Goal: Task Accomplishment & Management: Use online tool/utility

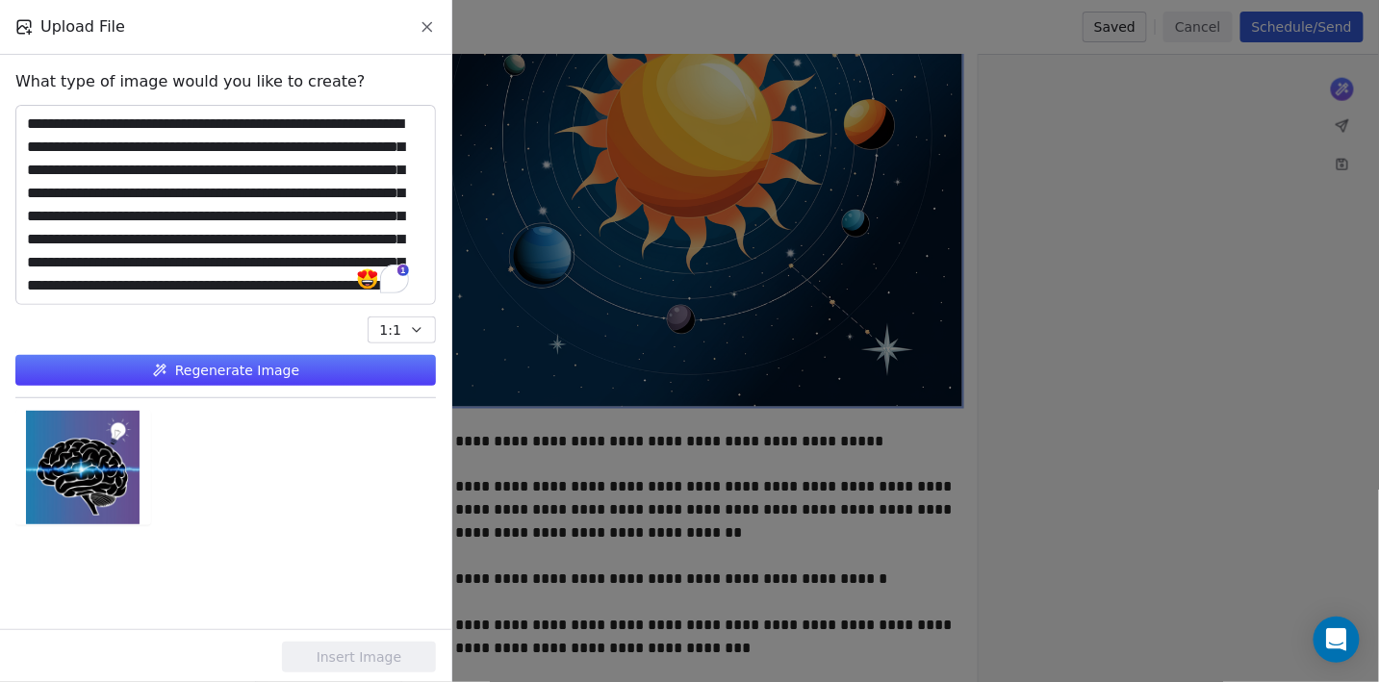
scroll to position [83, 0]
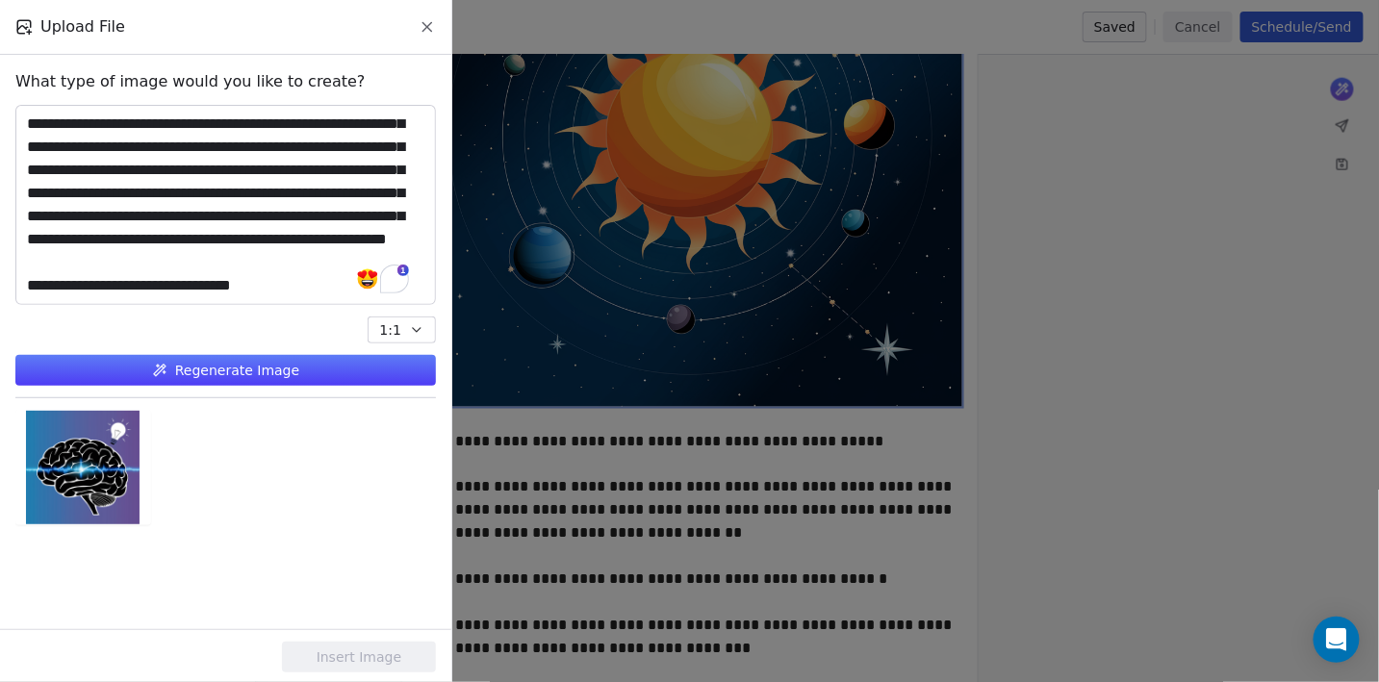
click at [248, 375] on button "Regenerate Image" at bounding box center [225, 370] width 420 height 31
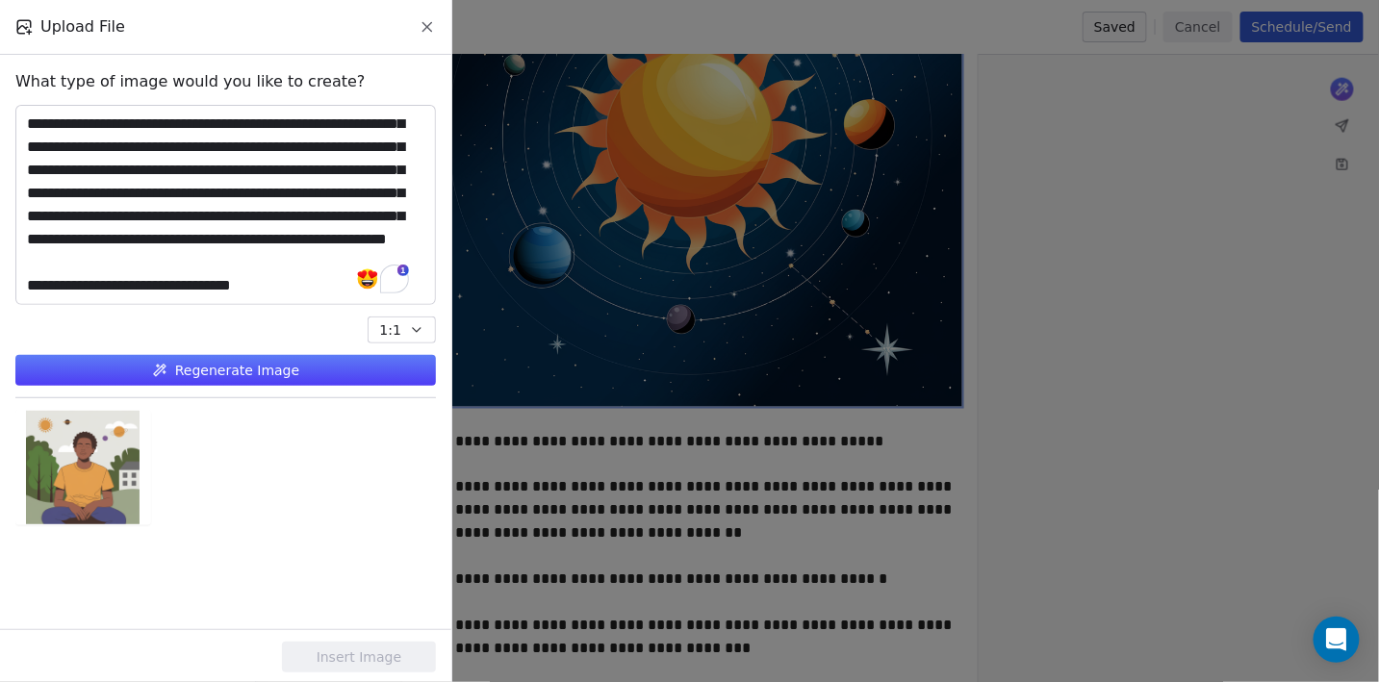
click at [338, 368] on button "Regenerate Image" at bounding box center [225, 370] width 420 height 31
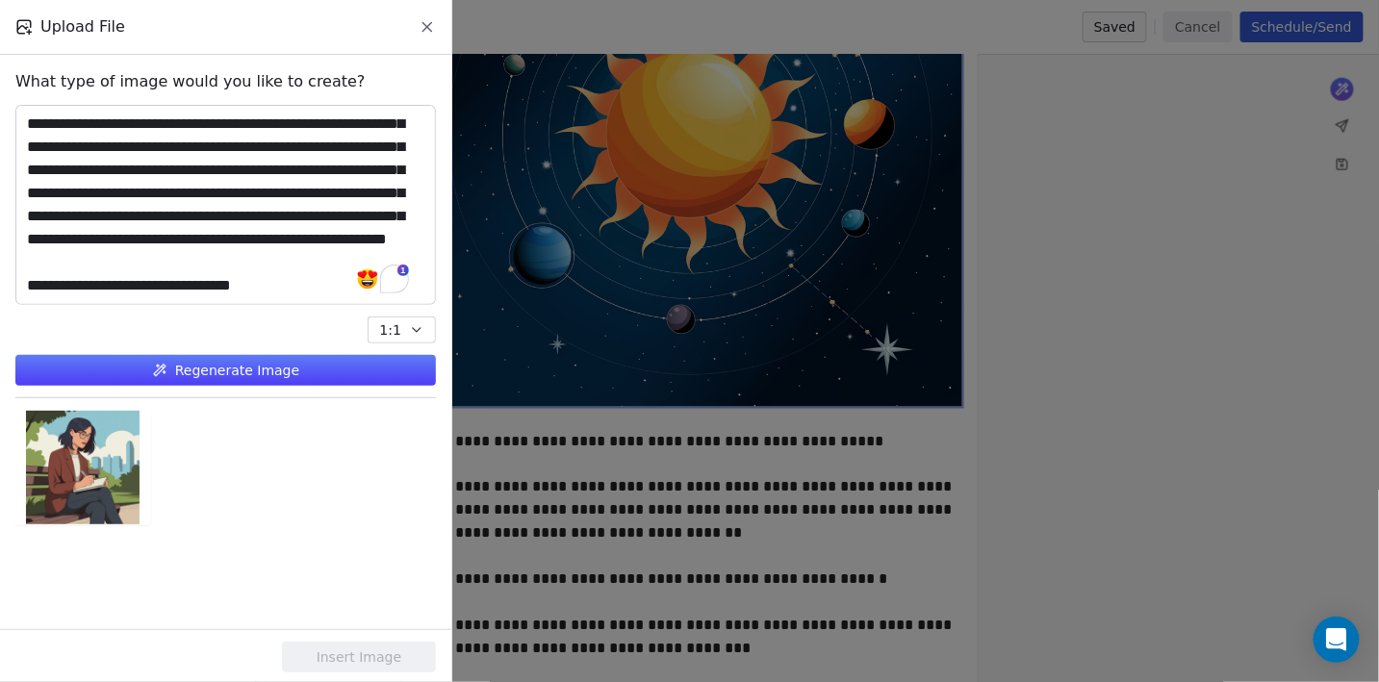
click at [338, 368] on button "Regenerate Image" at bounding box center [225, 370] width 420 height 31
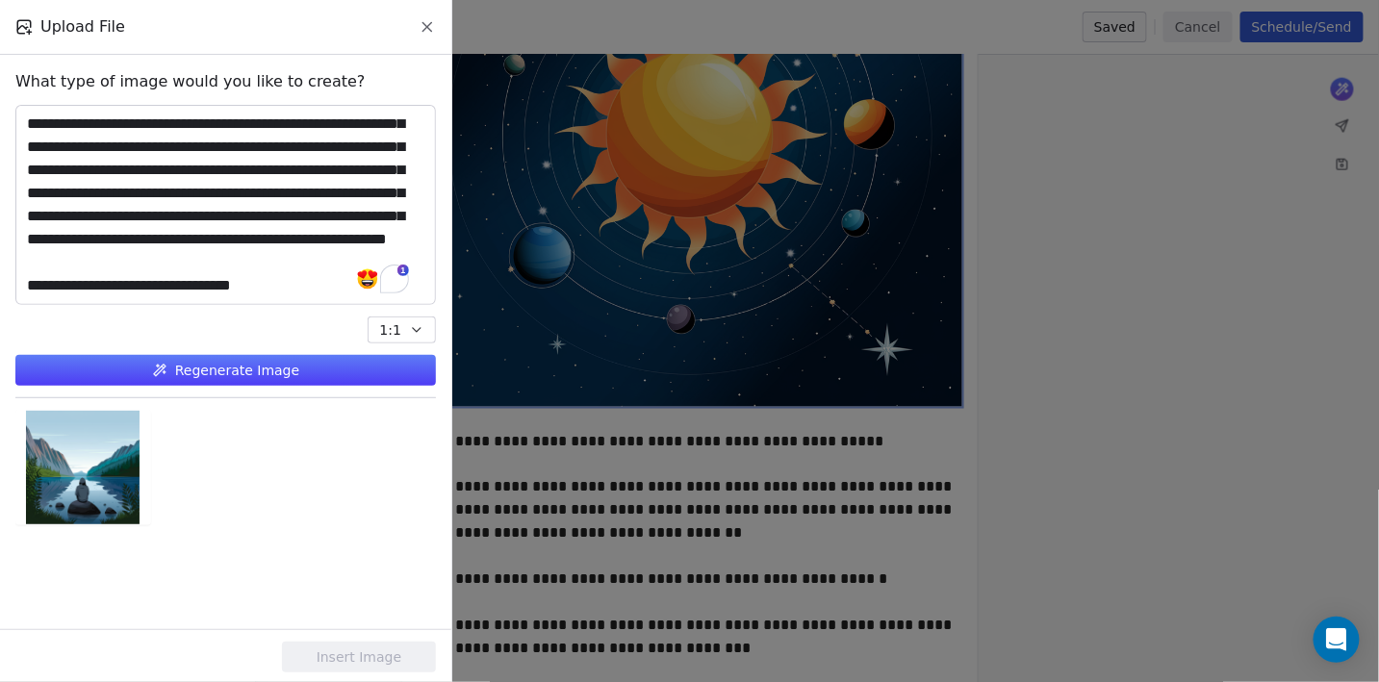
click at [338, 367] on button "Regenerate Image" at bounding box center [225, 370] width 420 height 31
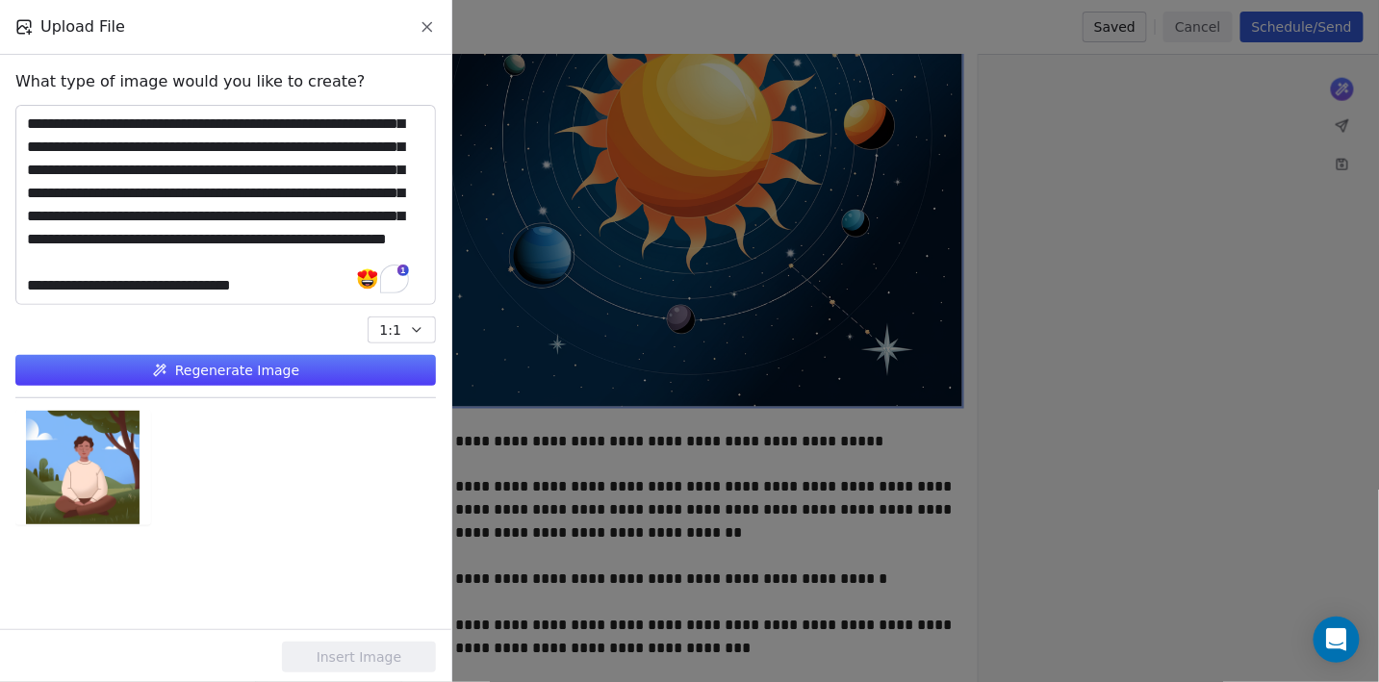
click at [401, 375] on button "Regenerate Image" at bounding box center [225, 370] width 420 height 31
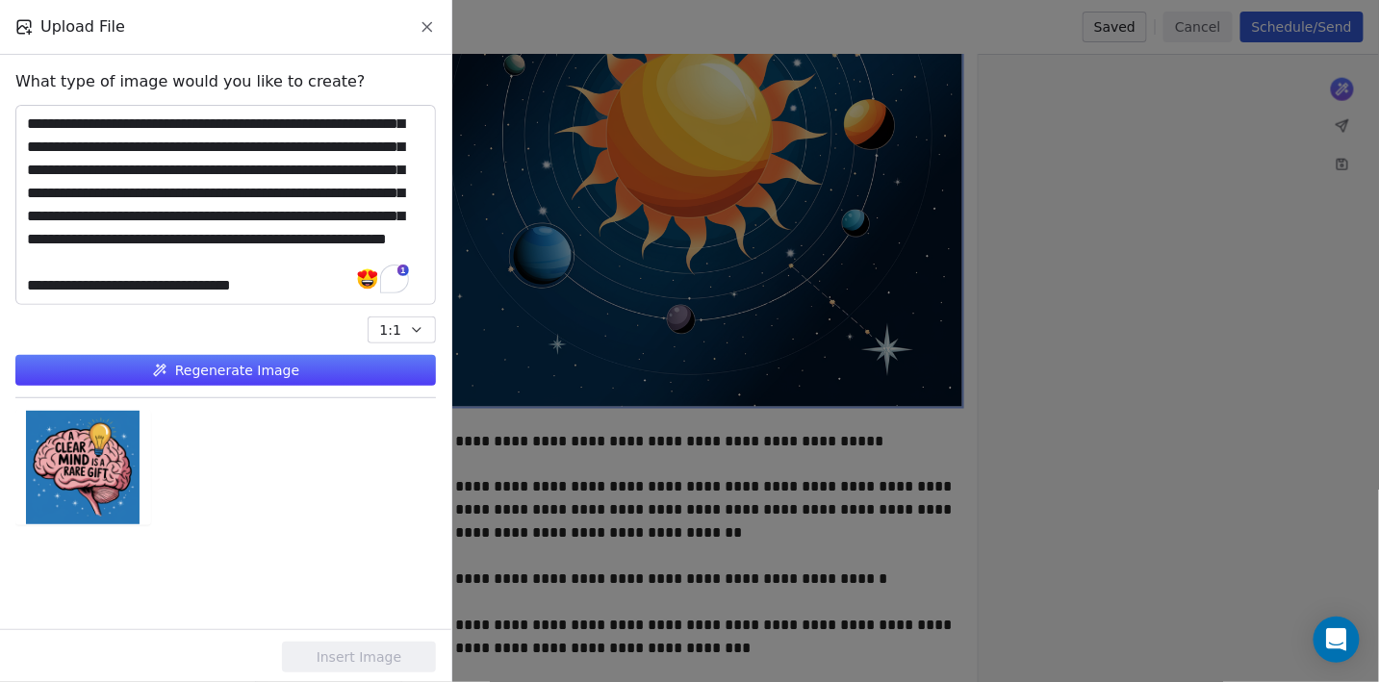
click at [374, 378] on button "Regenerate Image" at bounding box center [225, 370] width 420 height 31
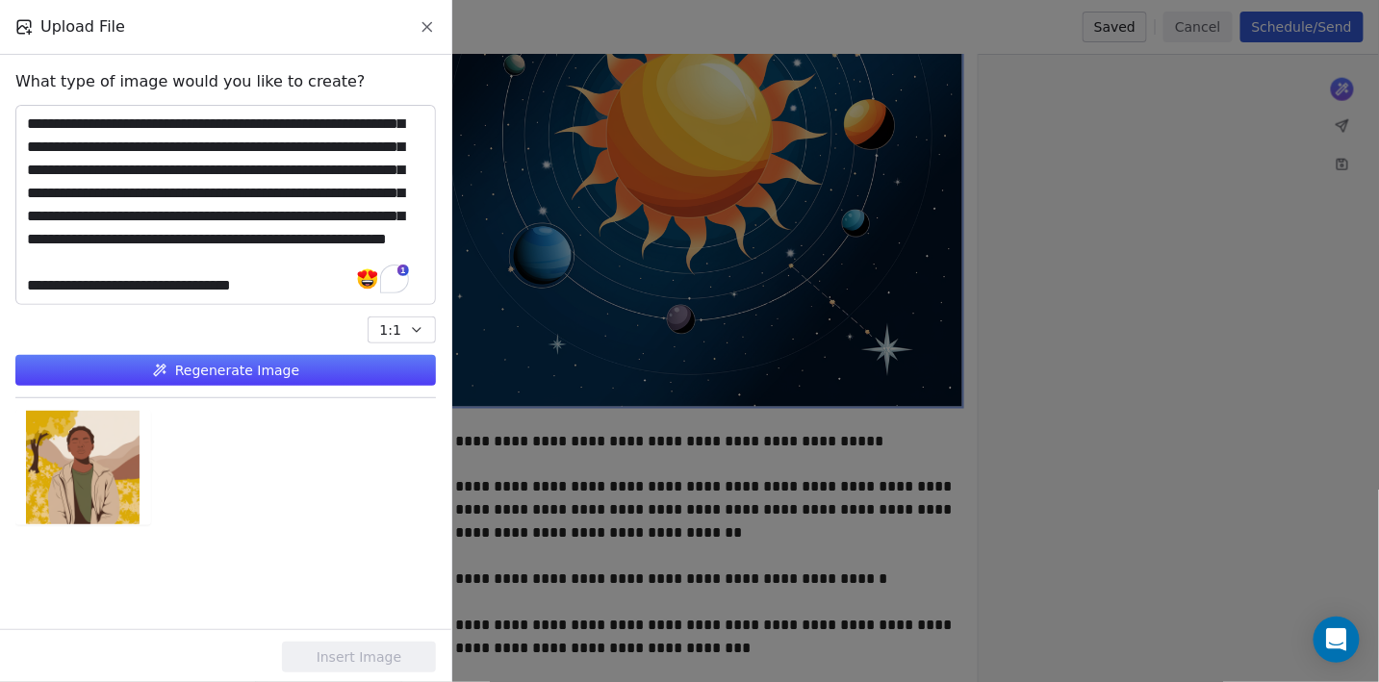
click at [253, 378] on button "Regenerate Image" at bounding box center [225, 370] width 420 height 31
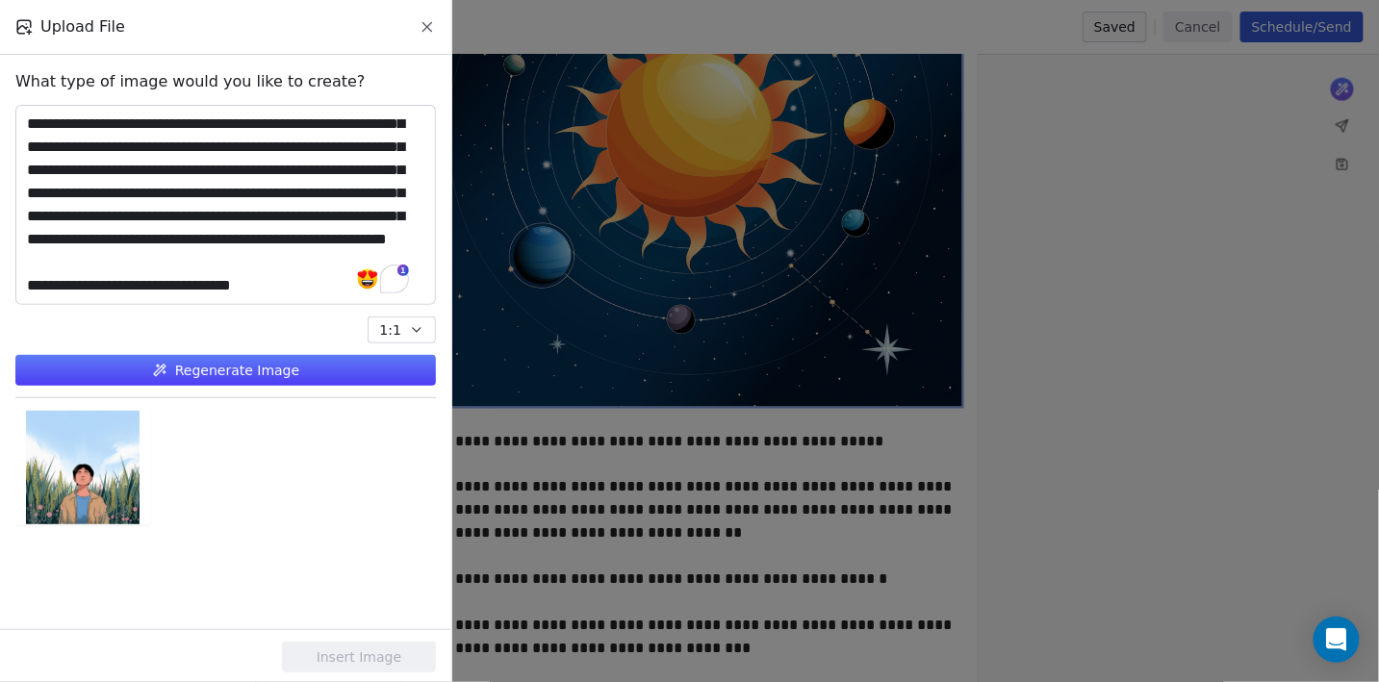
click at [237, 366] on button "Regenerate Image" at bounding box center [225, 370] width 420 height 31
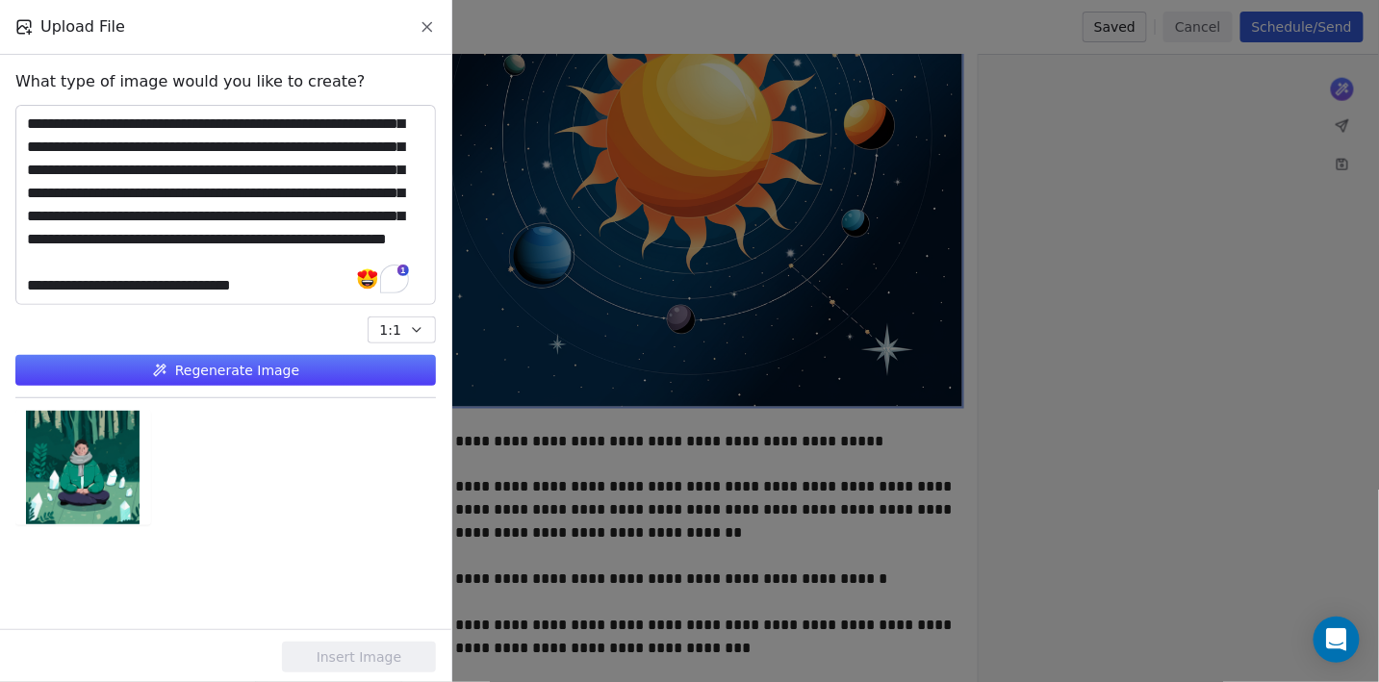
click at [259, 359] on button "Regenerate Image" at bounding box center [225, 370] width 420 height 31
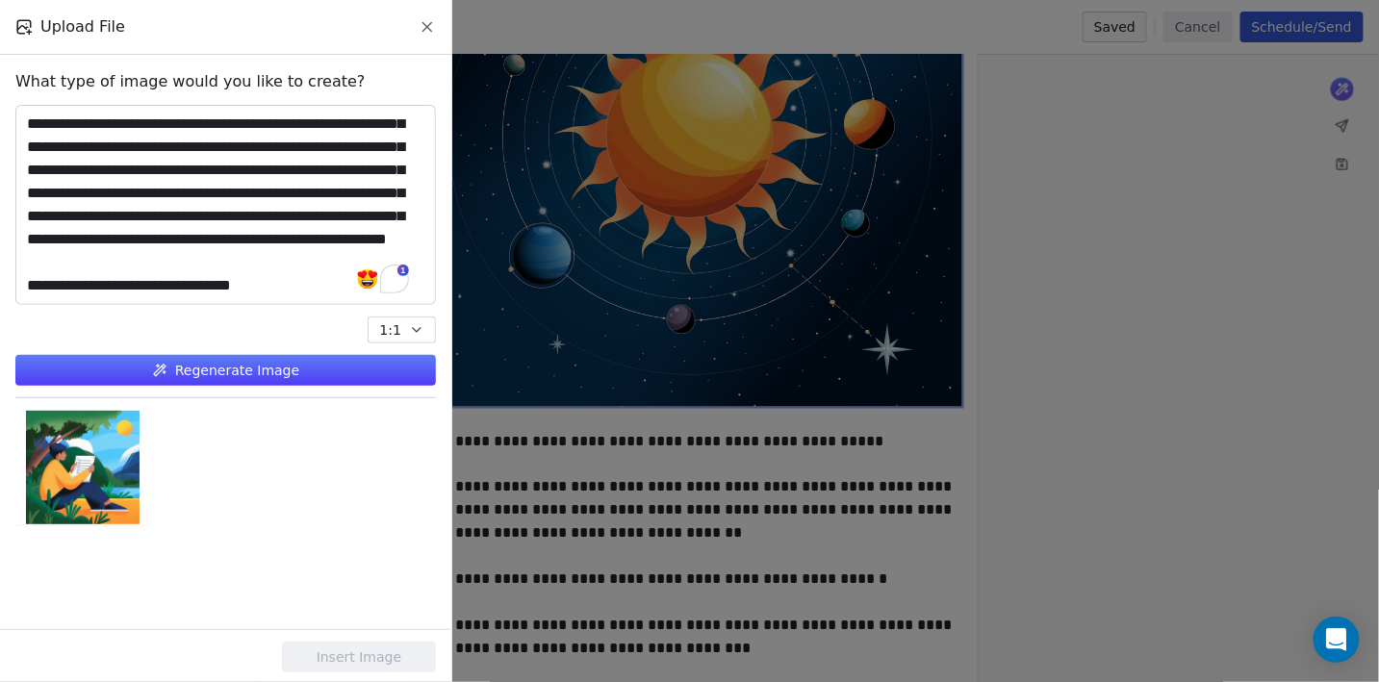
click at [268, 363] on button "Regenerate Image" at bounding box center [225, 370] width 420 height 31
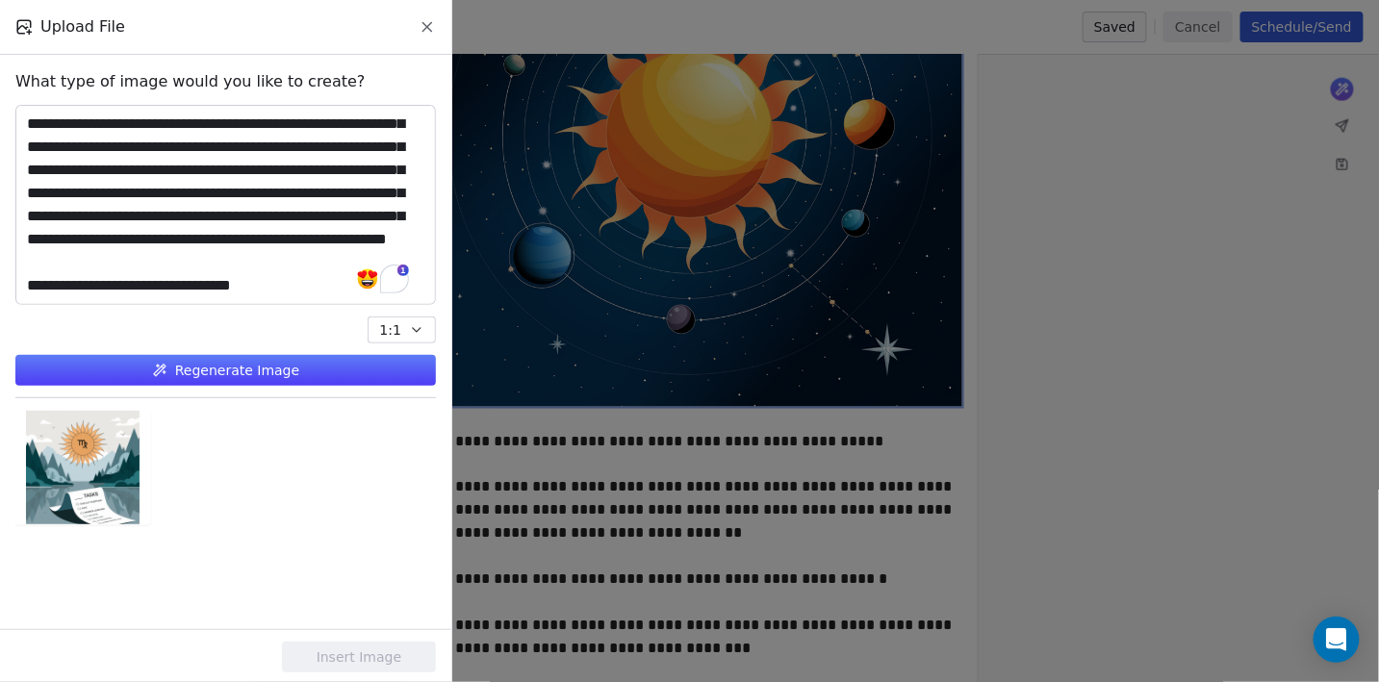
click at [259, 369] on button "Regenerate Image" at bounding box center [225, 370] width 420 height 31
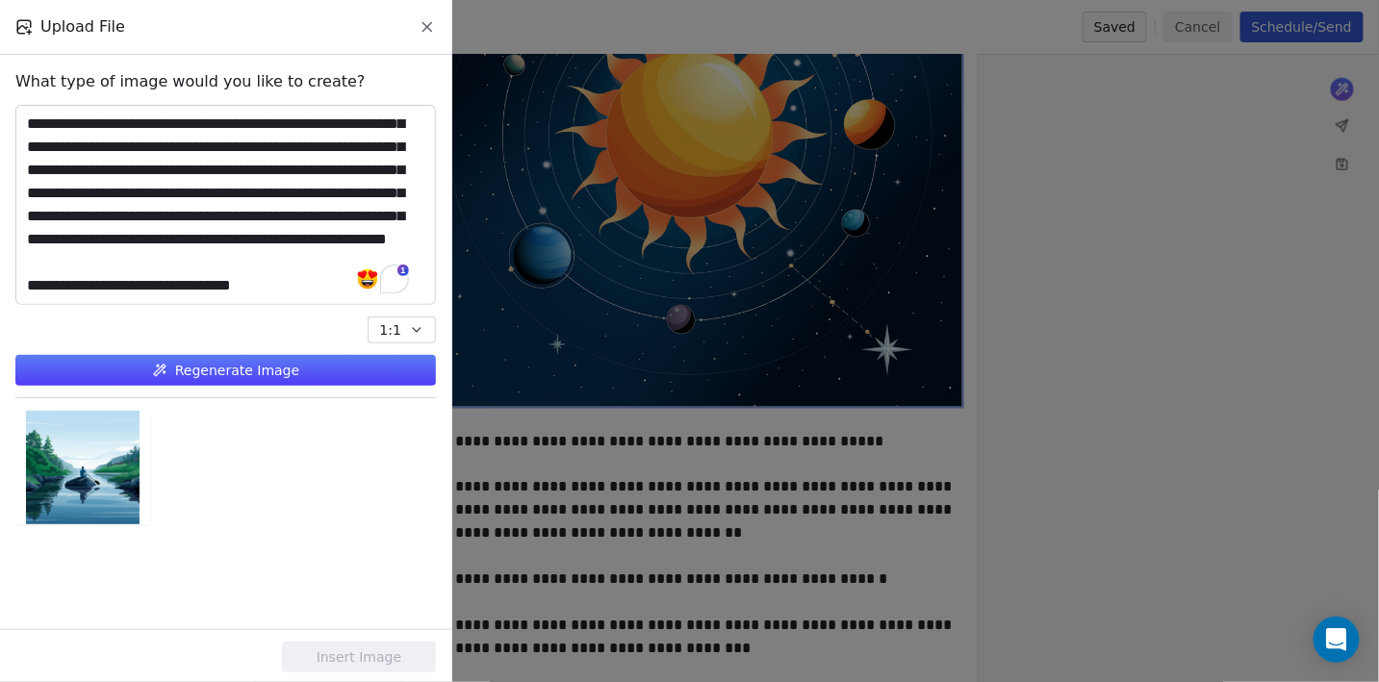
click at [292, 293] on textarea "**********" at bounding box center [225, 205] width 419 height 198
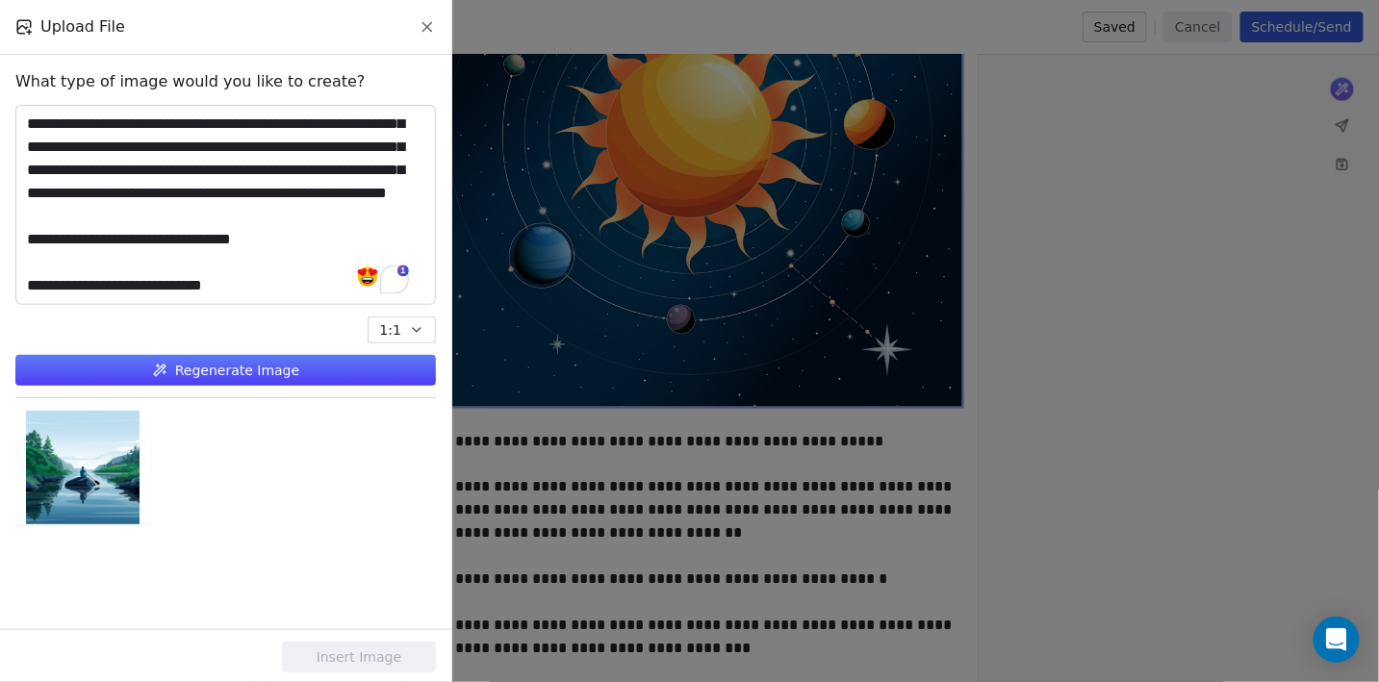
type textarea "**********"
click at [262, 365] on button "Regenerate Image" at bounding box center [225, 370] width 420 height 31
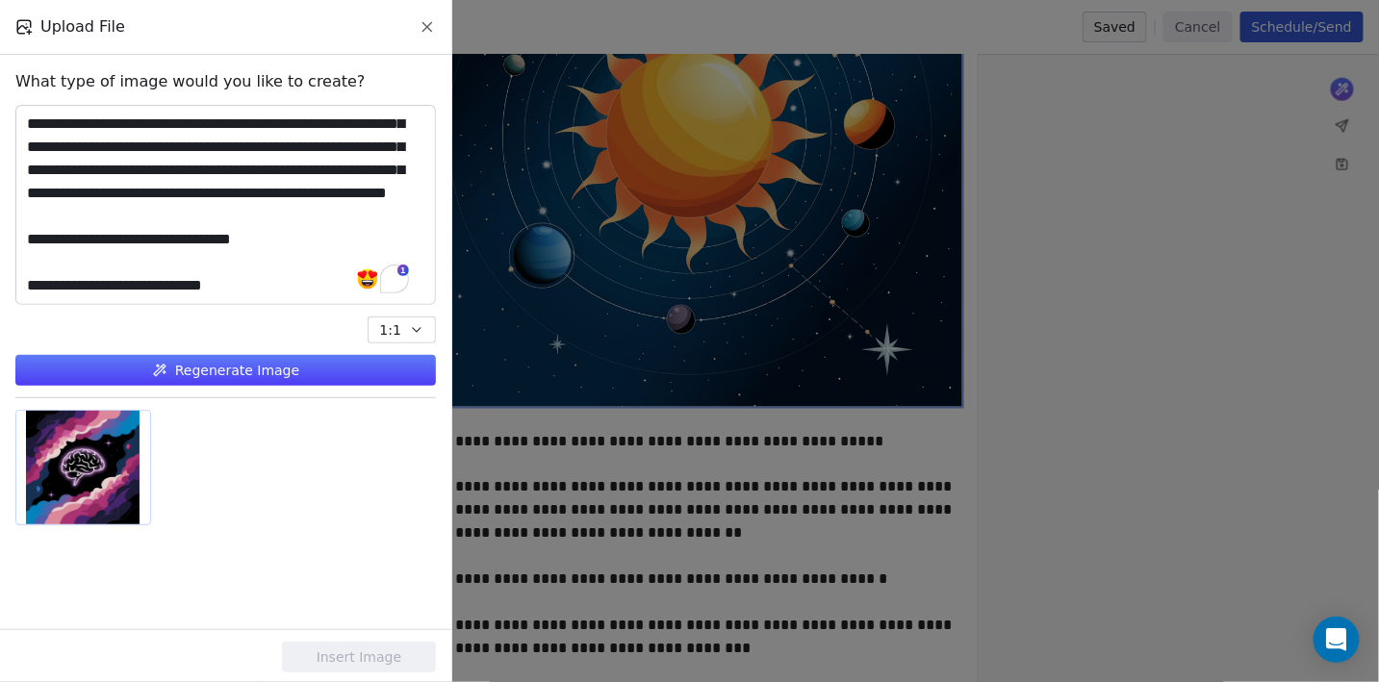
click at [105, 468] on div at bounding box center [83, 468] width 134 height 114
click at [243, 286] on textarea "**********" at bounding box center [225, 205] width 419 height 198
click at [381, 660] on button "Insert Image" at bounding box center [359, 657] width 154 height 31
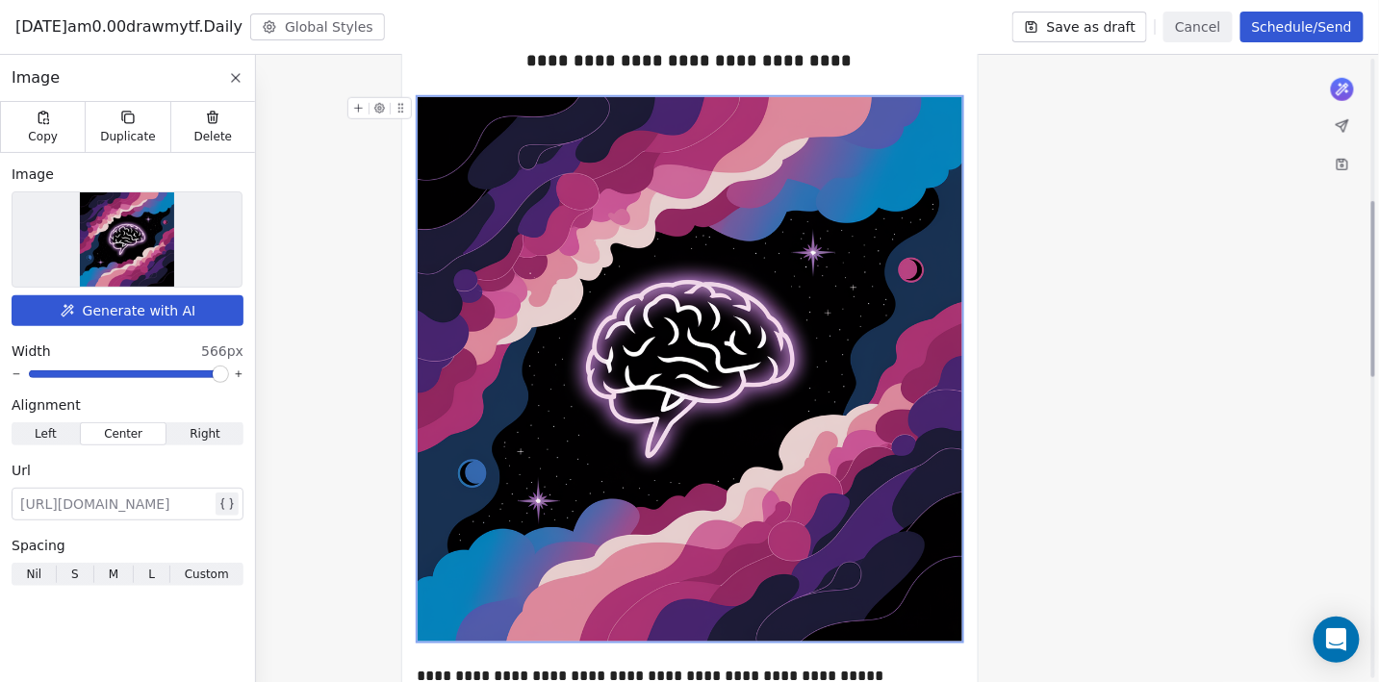
scroll to position [0, 0]
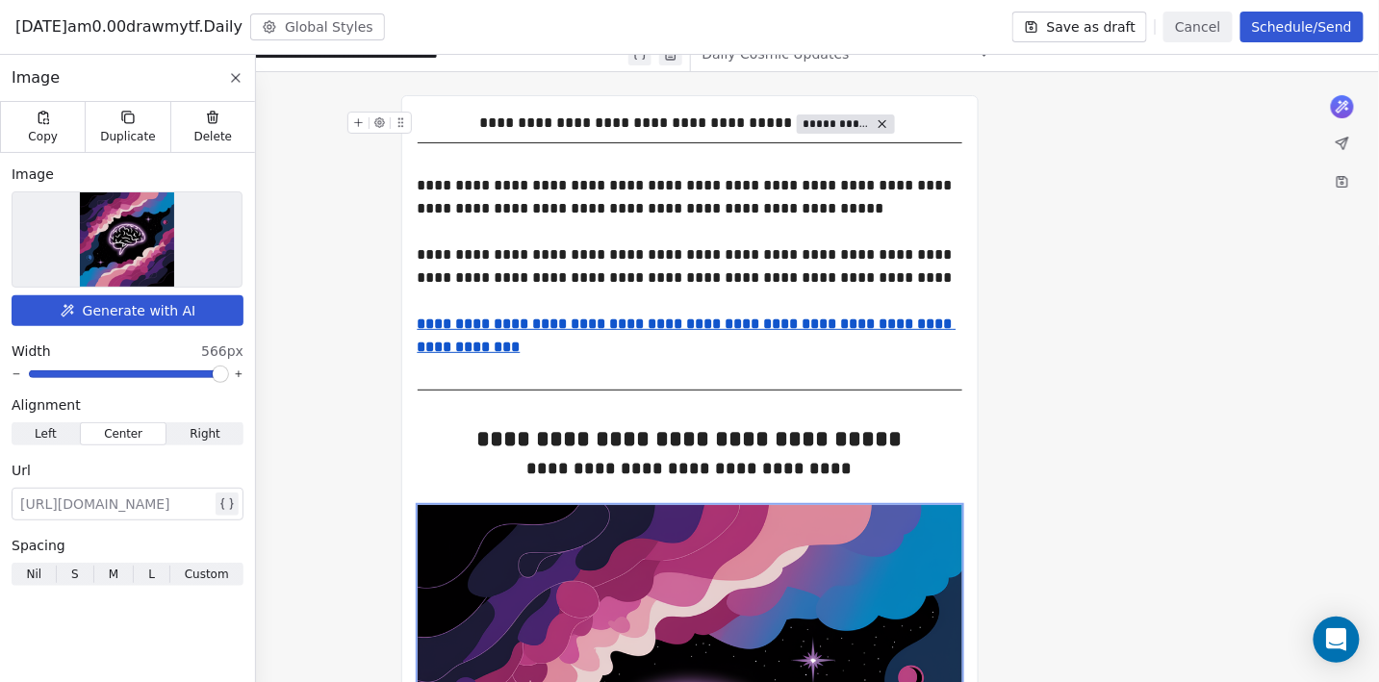
click at [238, 82] on icon at bounding box center [235, 77] width 15 height 15
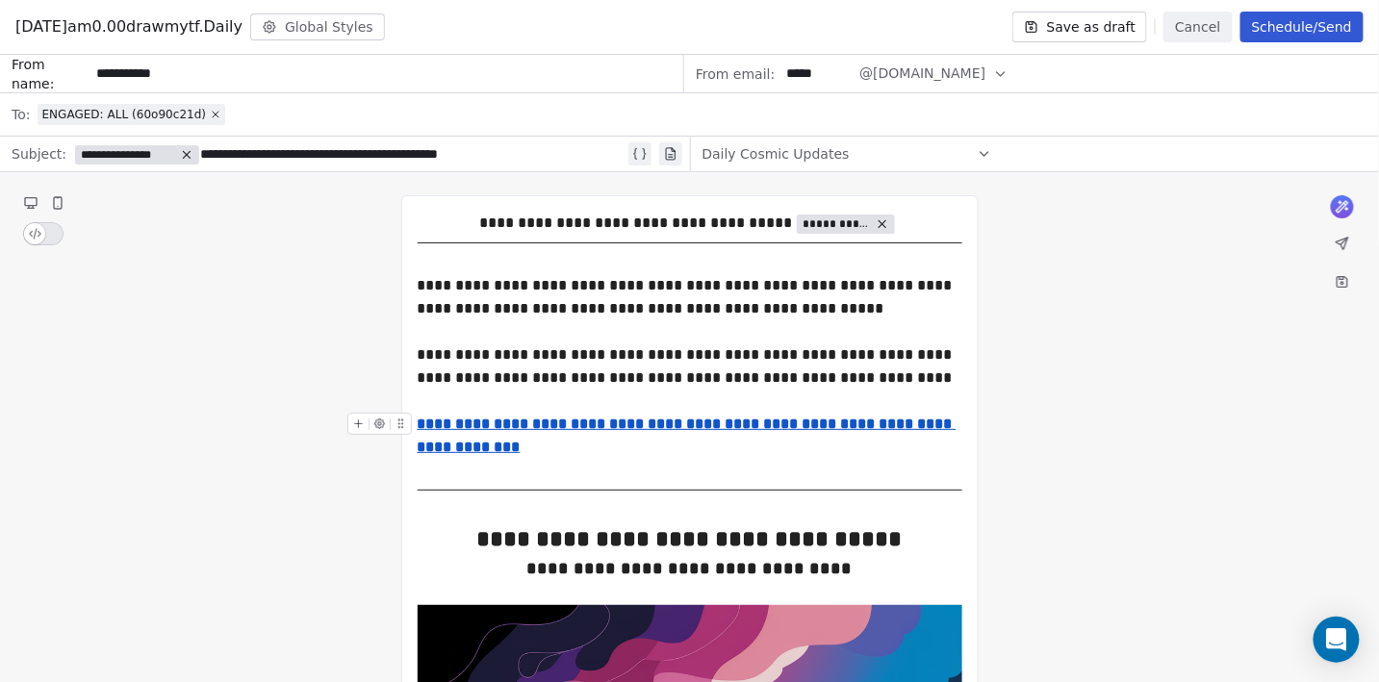
click at [631, 422] on u "**********" at bounding box center [687, 436] width 539 height 38
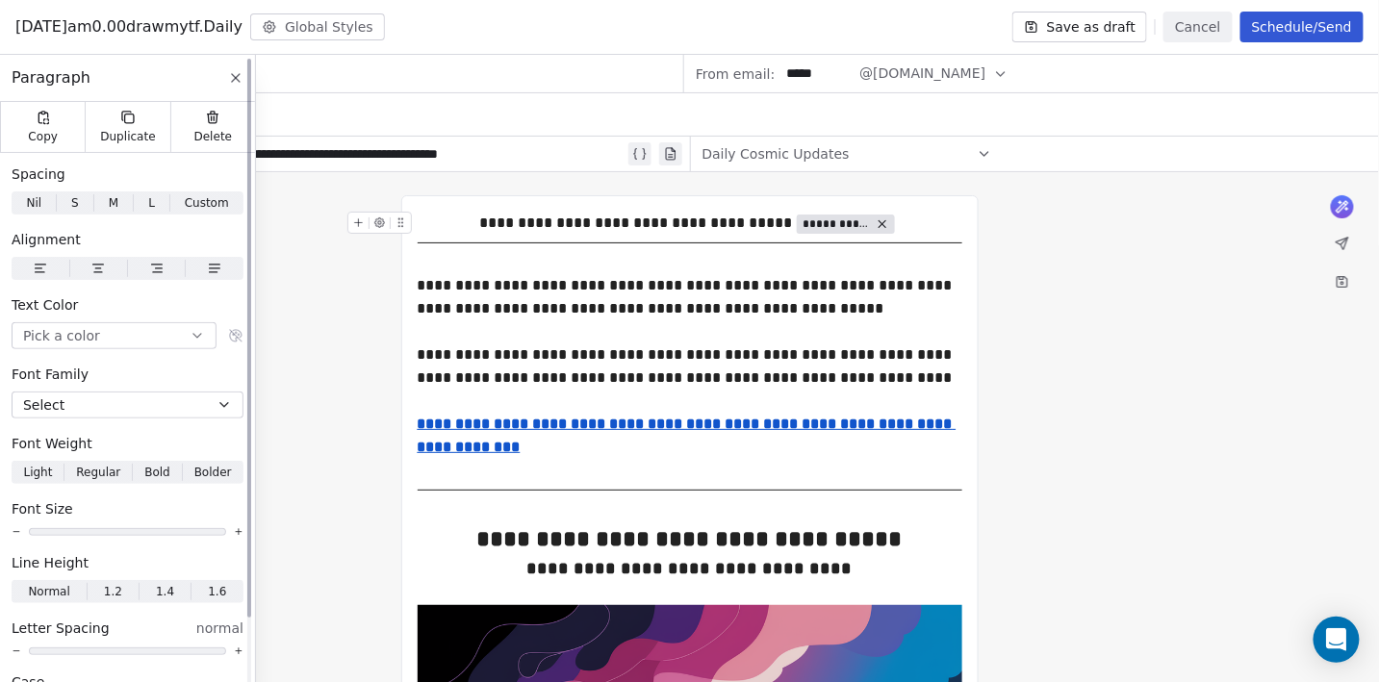
click at [239, 75] on icon at bounding box center [235, 77] width 15 height 15
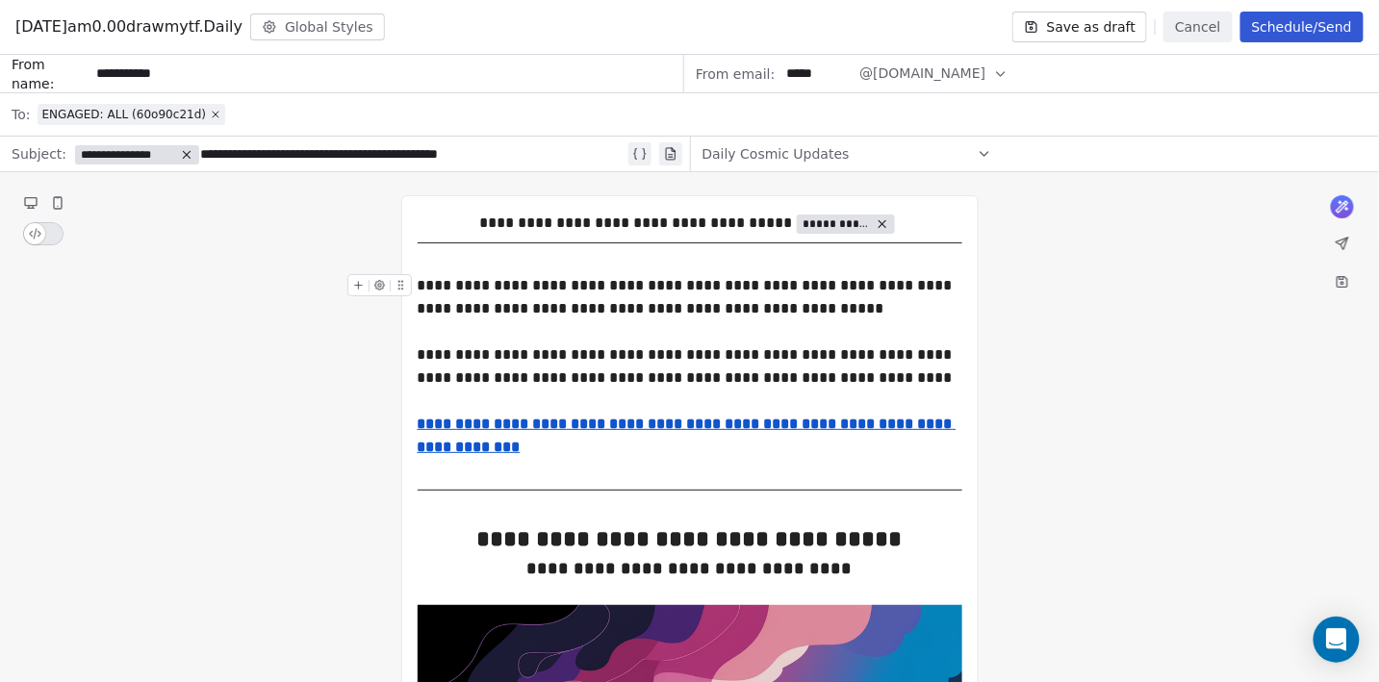
click at [1127, 34] on button "Save as draft" at bounding box center [1080, 27] width 136 height 31
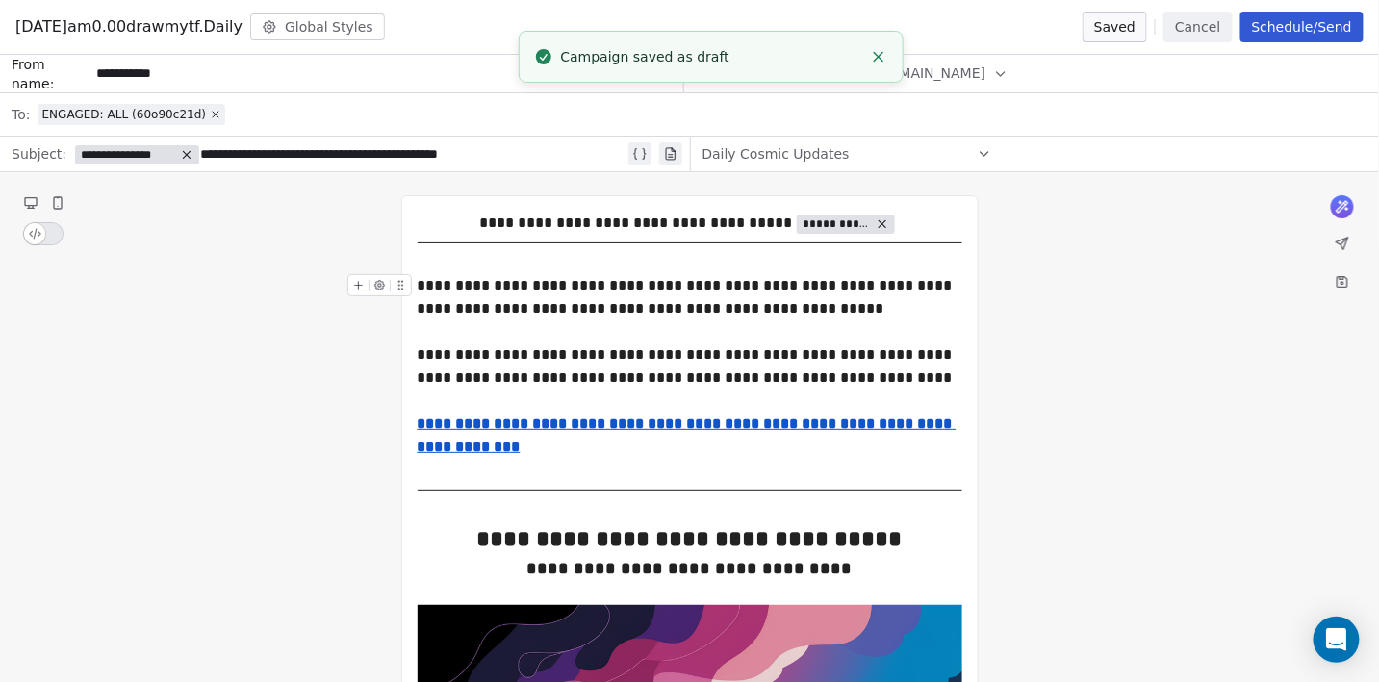
click at [1204, 31] on button "Cancel" at bounding box center [1197, 27] width 68 height 31
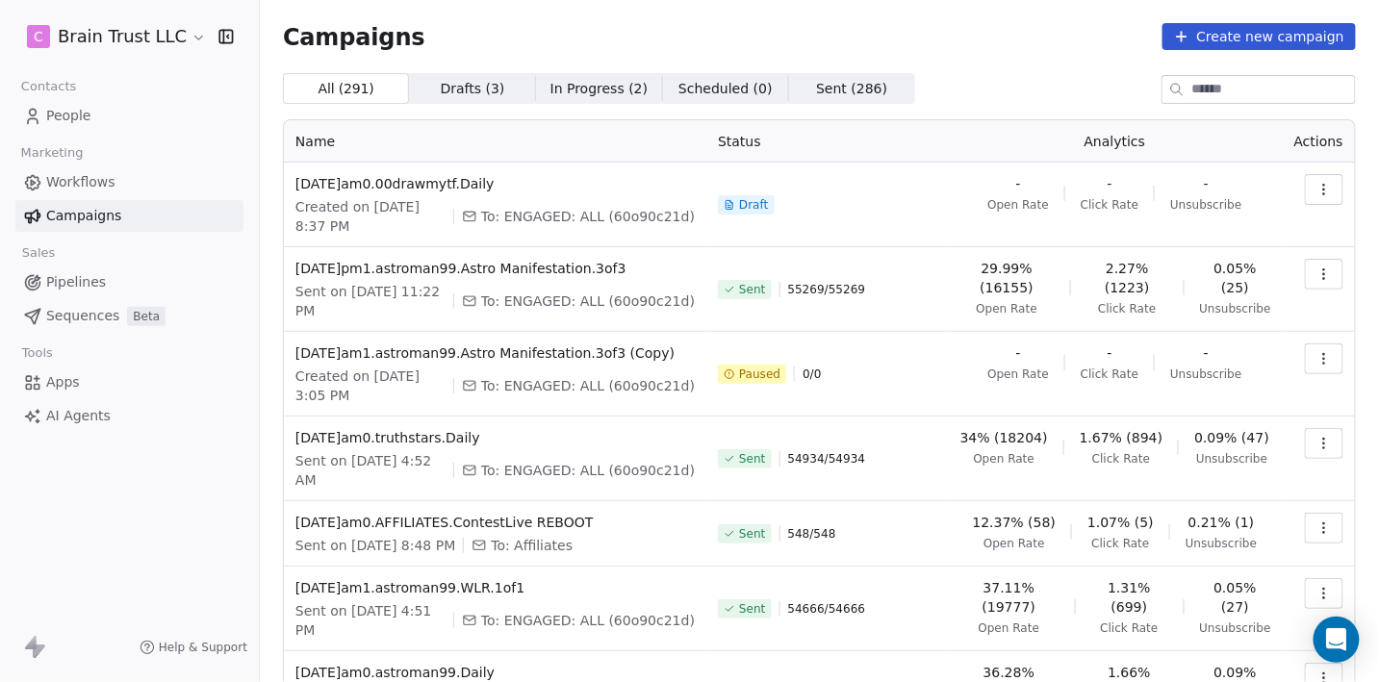
click at [1334, 186] on button "button" at bounding box center [1324, 189] width 38 height 31
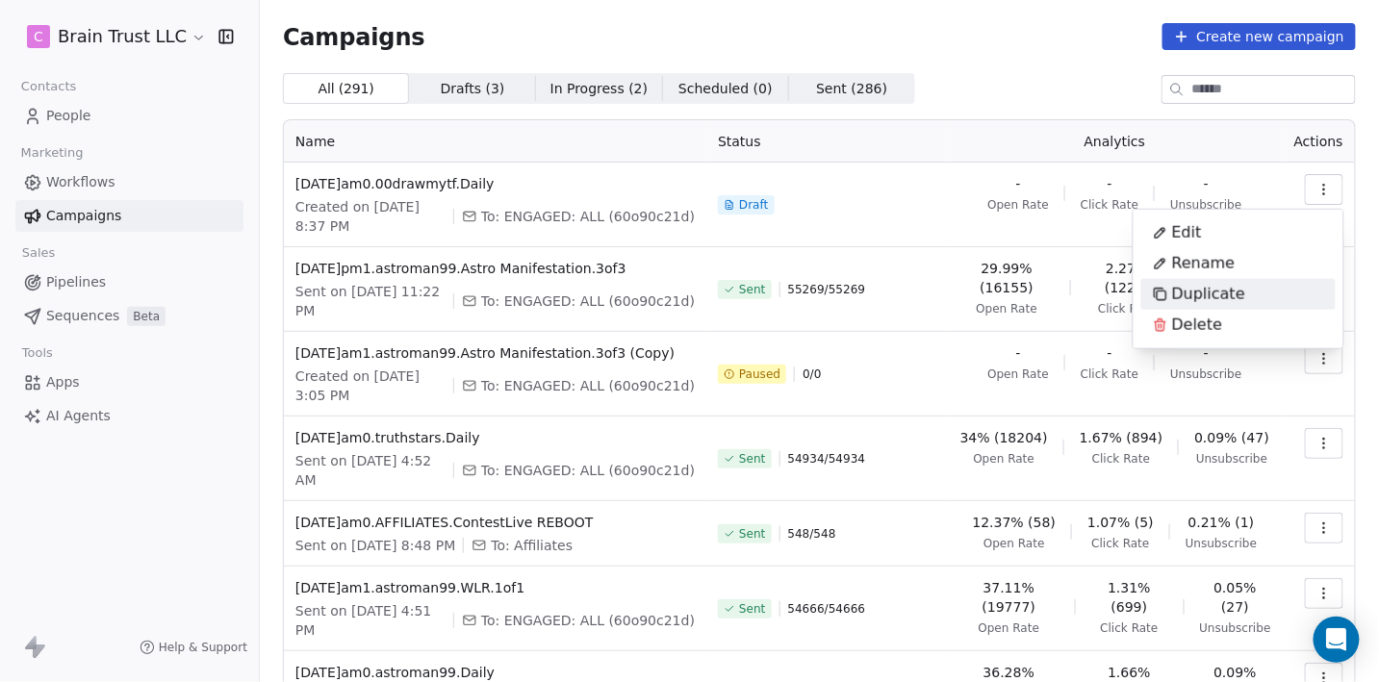
click at [1200, 296] on span "Duplicate" at bounding box center [1208, 294] width 73 height 23
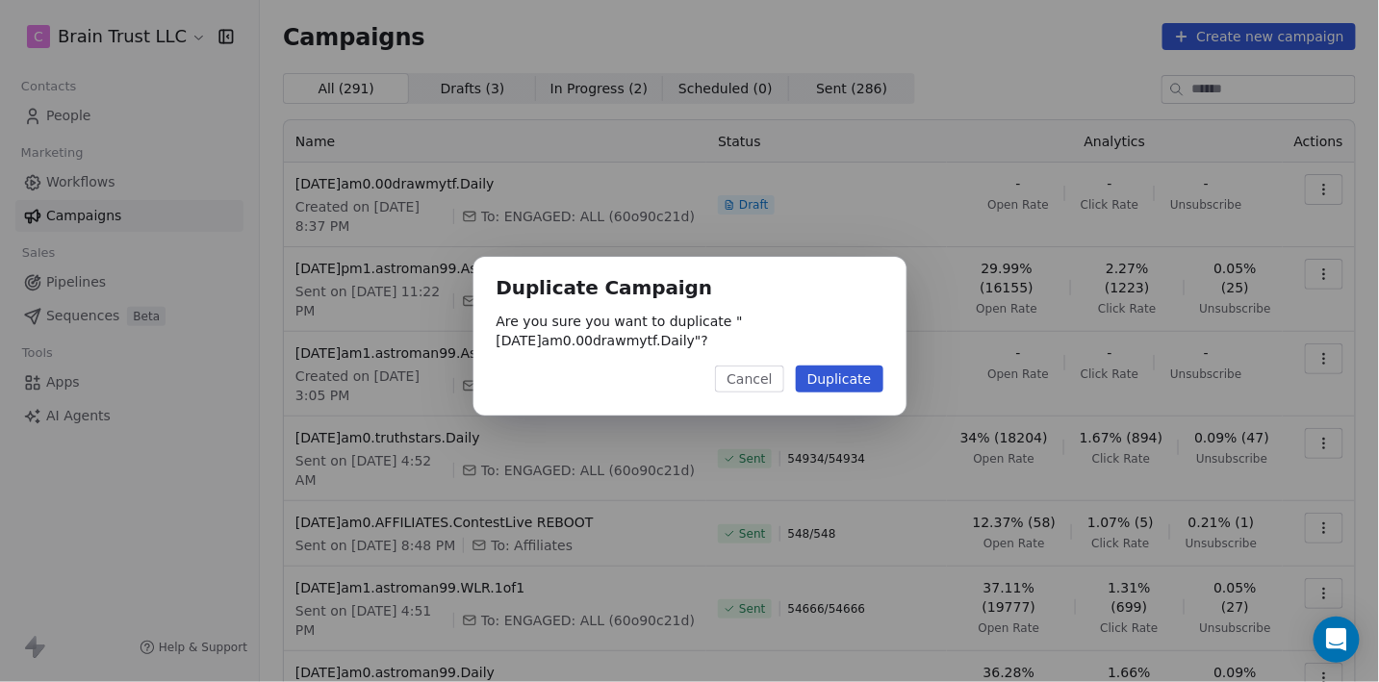
click at [851, 376] on button "Duplicate" at bounding box center [840, 379] width 88 height 27
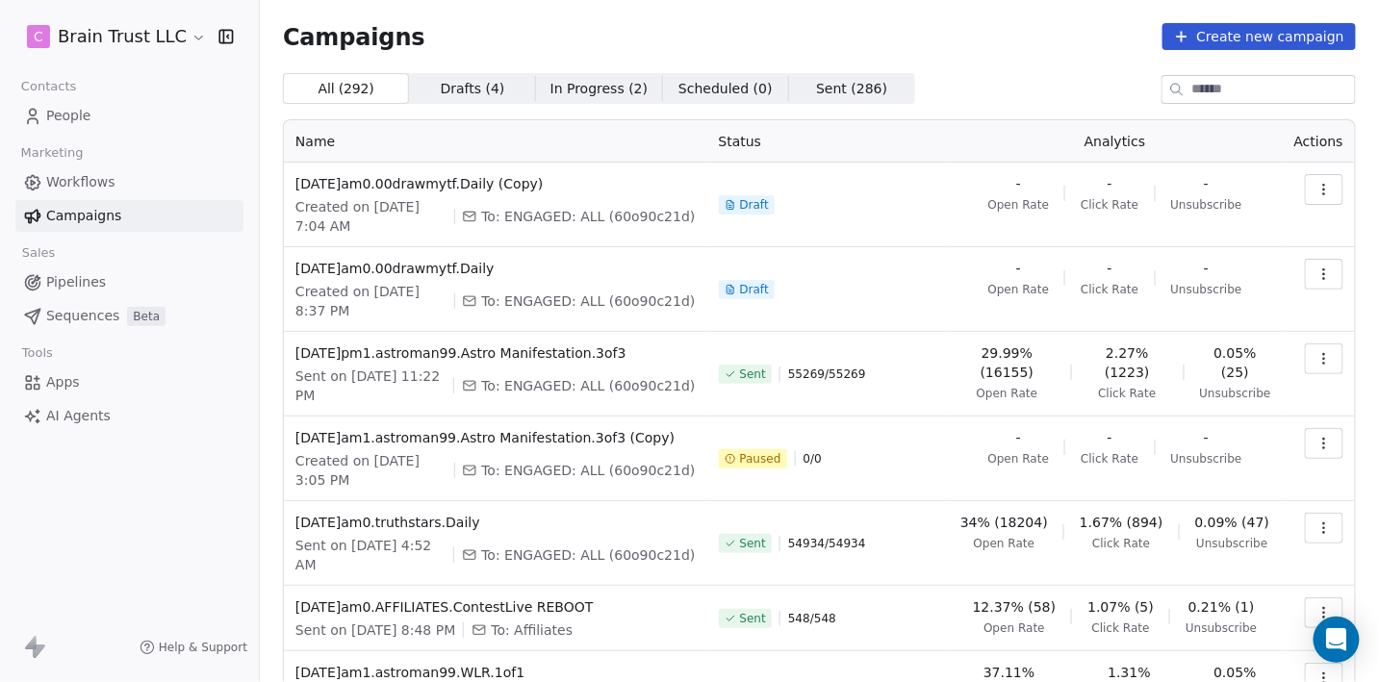
click at [1327, 191] on icon "button" at bounding box center [1323, 189] width 15 height 15
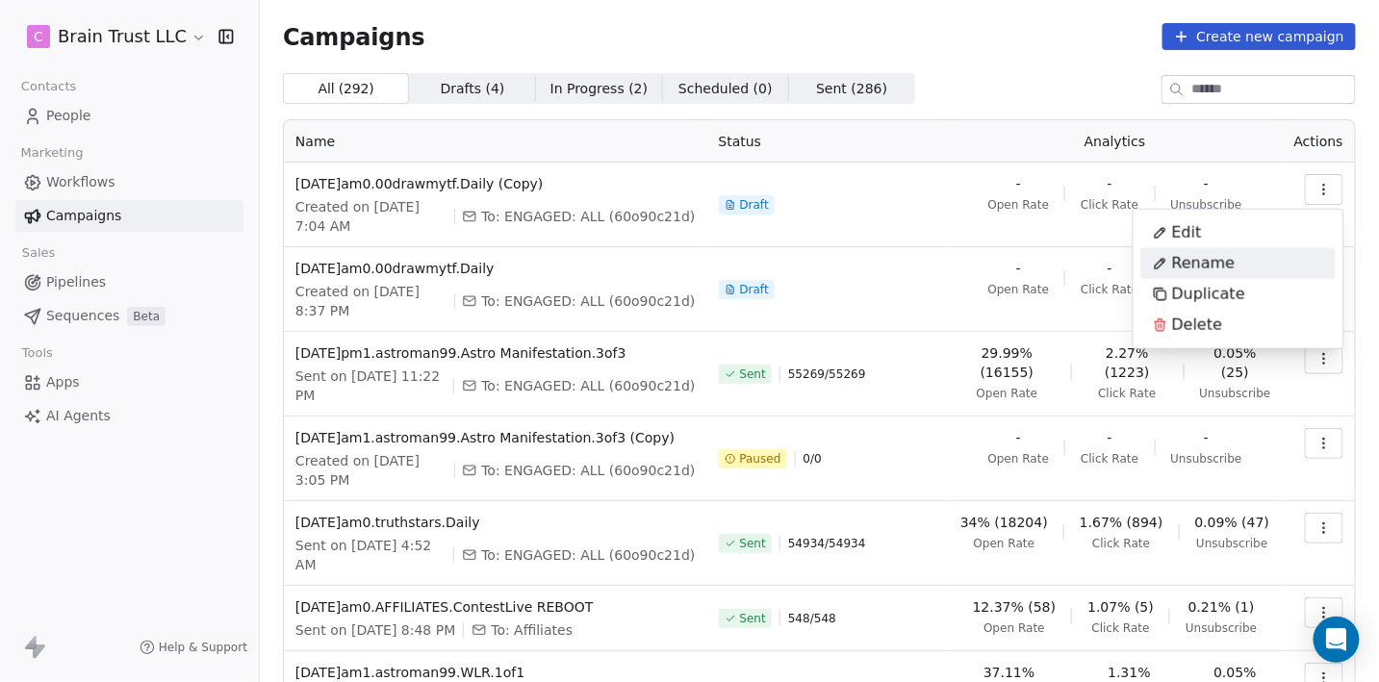
click at [1205, 270] on span "Rename" at bounding box center [1204, 263] width 64 height 23
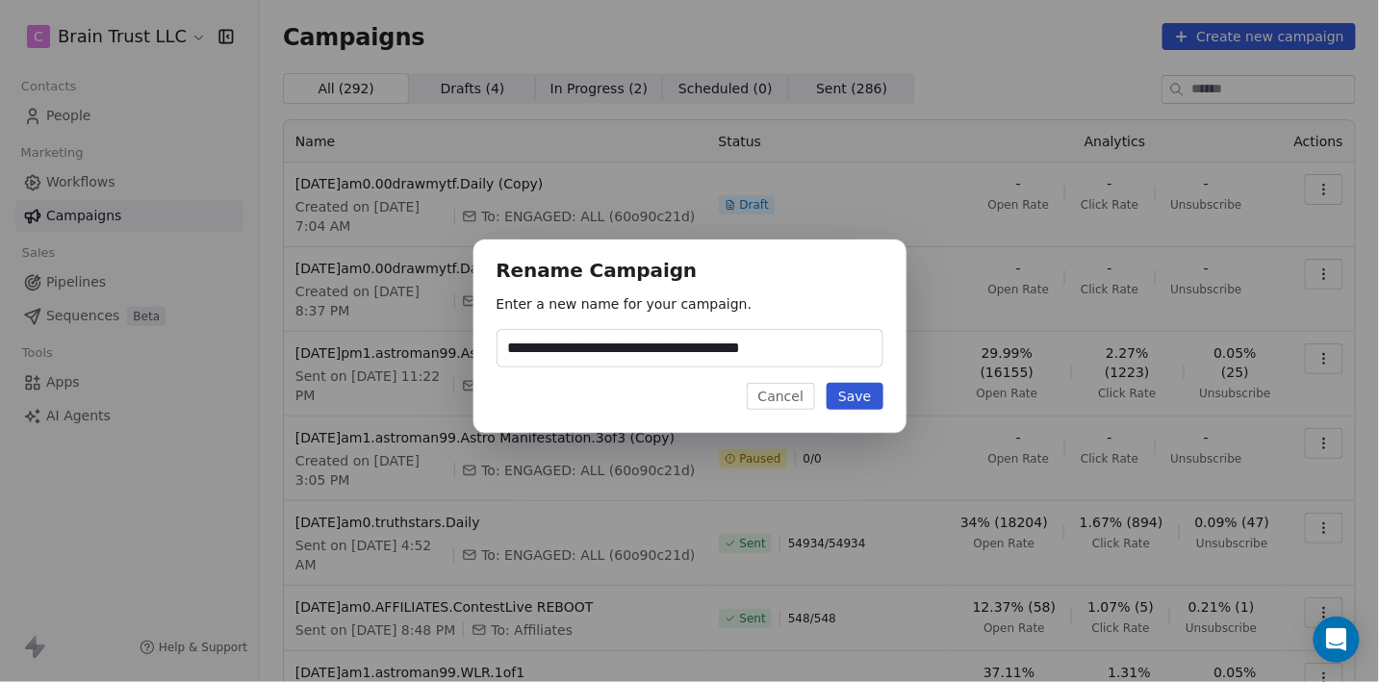
type input "**********"
click at [861, 391] on button "Save" at bounding box center [855, 396] width 56 height 27
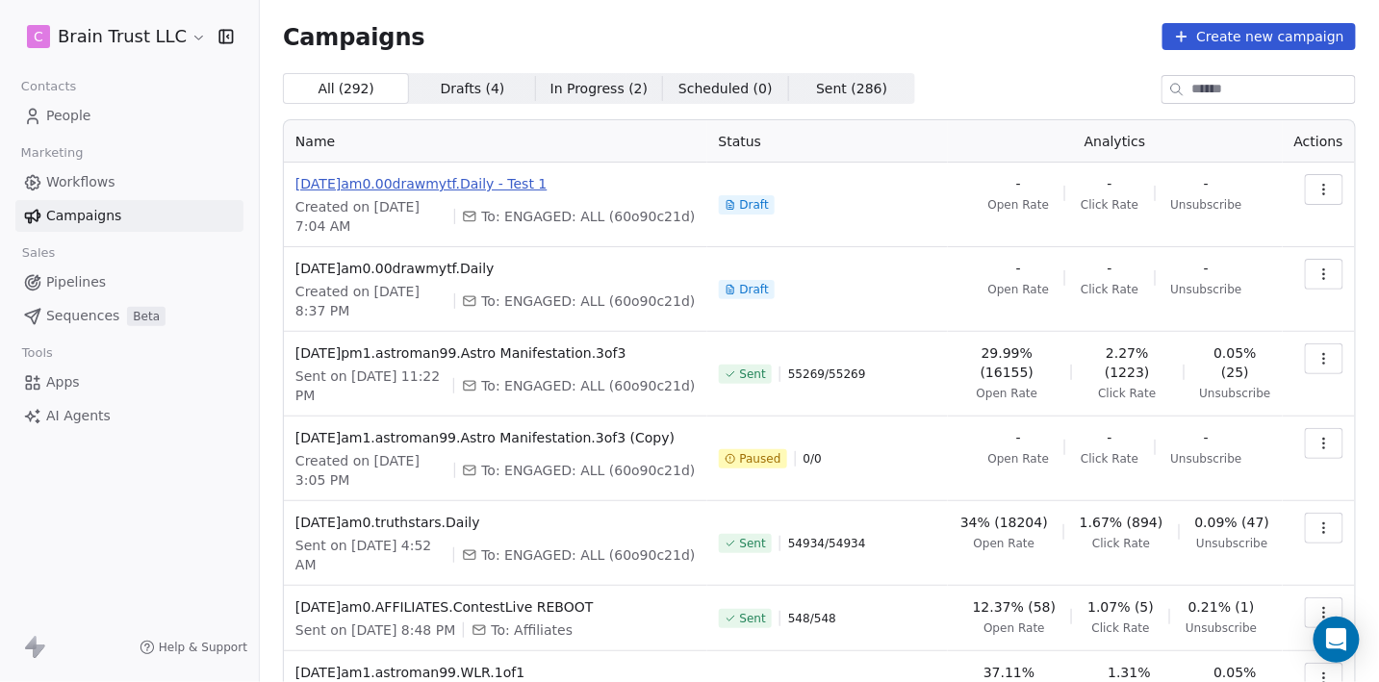
click at [548, 180] on span "[DATE]am0.00drawmytf.Daily - Test 1" at bounding box center [495, 183] width 400 height 19
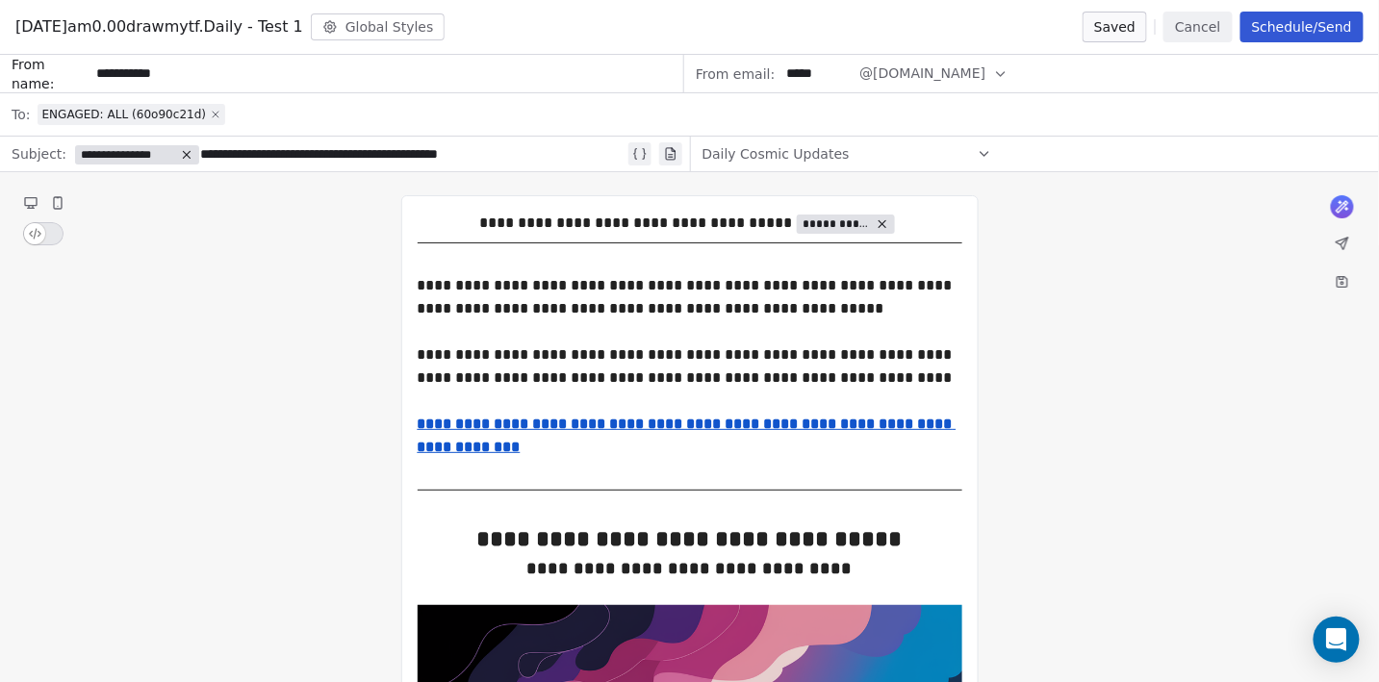
click at [216, 111] on icon at bounding box center [216, 115] width 12 height 12
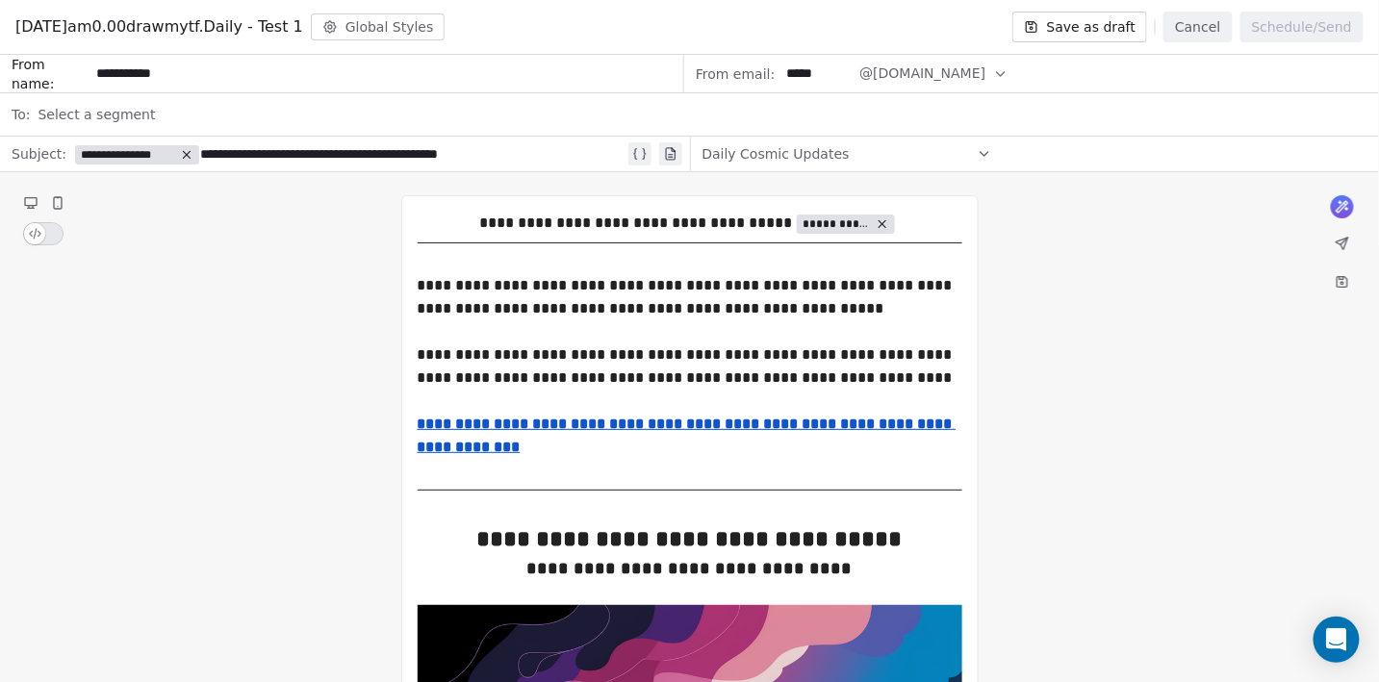
click at [109, 120] on span "Select a segment" at bounding box center [96, 114] width 117 height 19
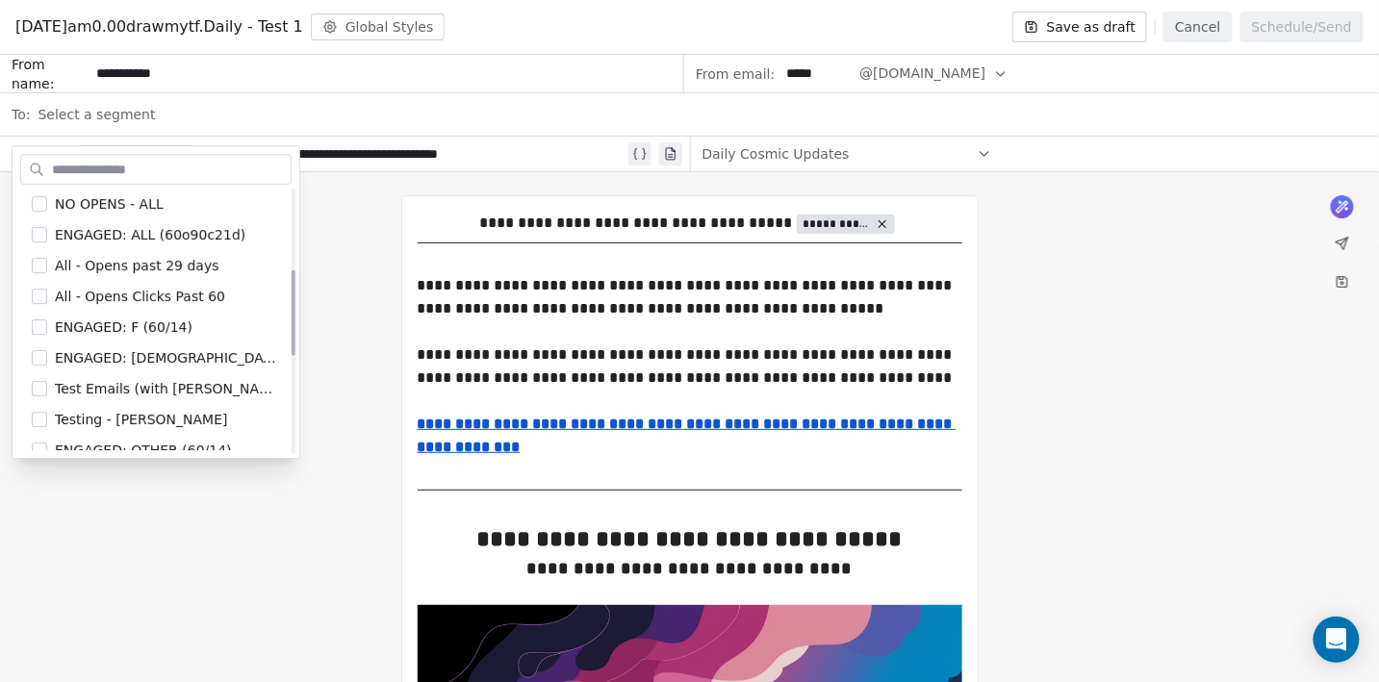
scroll to position [274, 0]
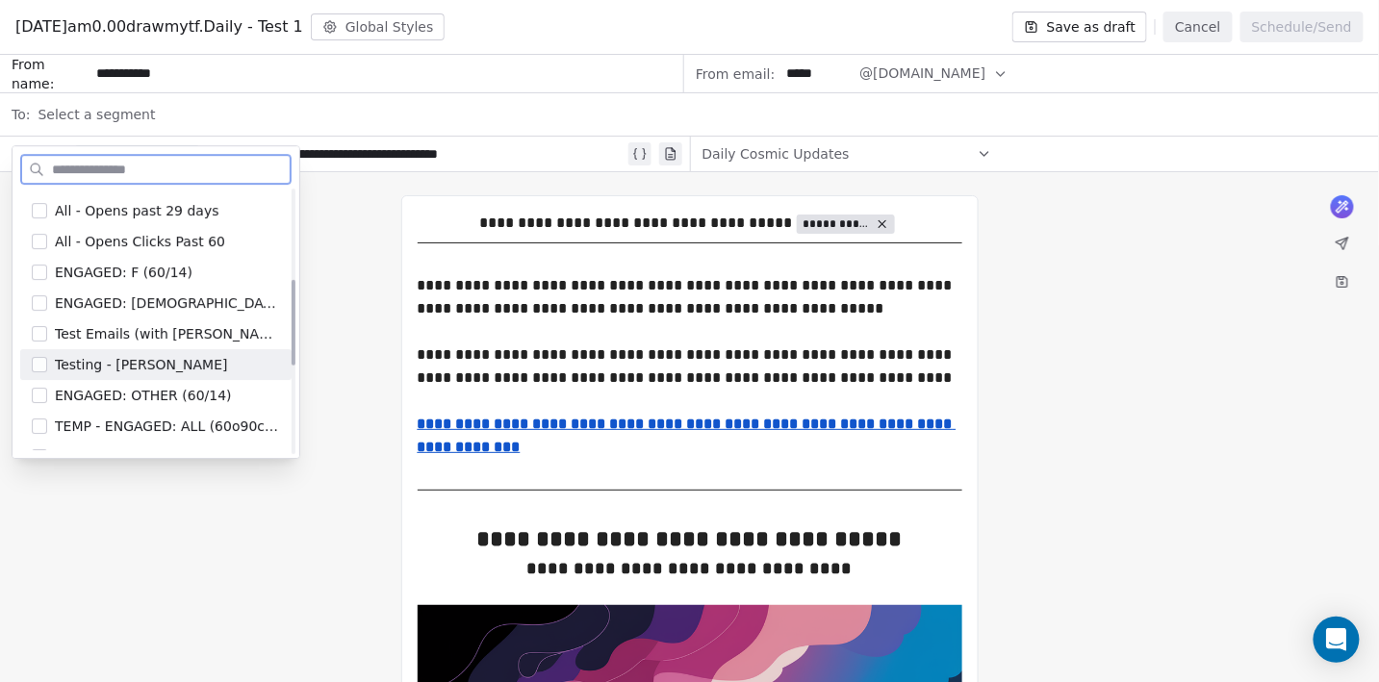
click at [136, 361] on span "Testing - Angie" at bounding box center [141, 364] width 172 height 19
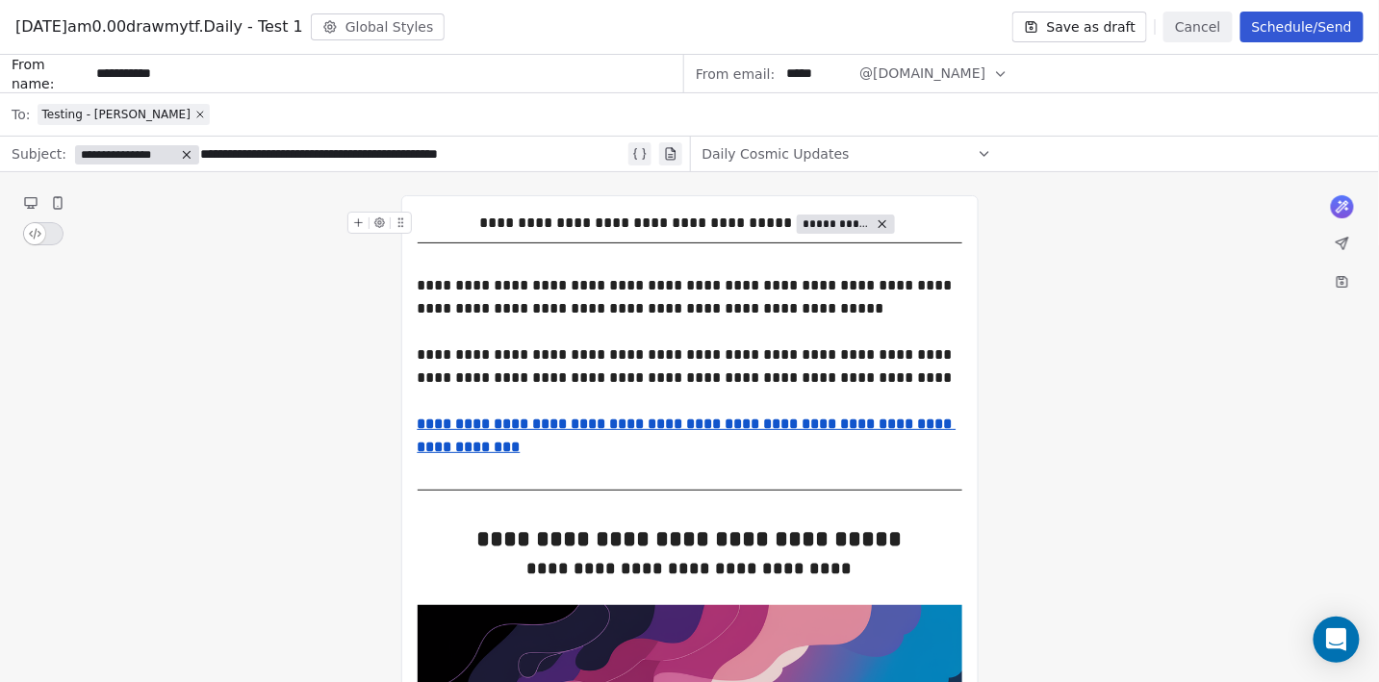
click at [1106, 28] on button "Save as draft" at bounding box center [1080, 27] width 136 height 31
click at [1309, 17] on button "Schedule/Send" at bounding box center [1301, 27] width 123 height 31
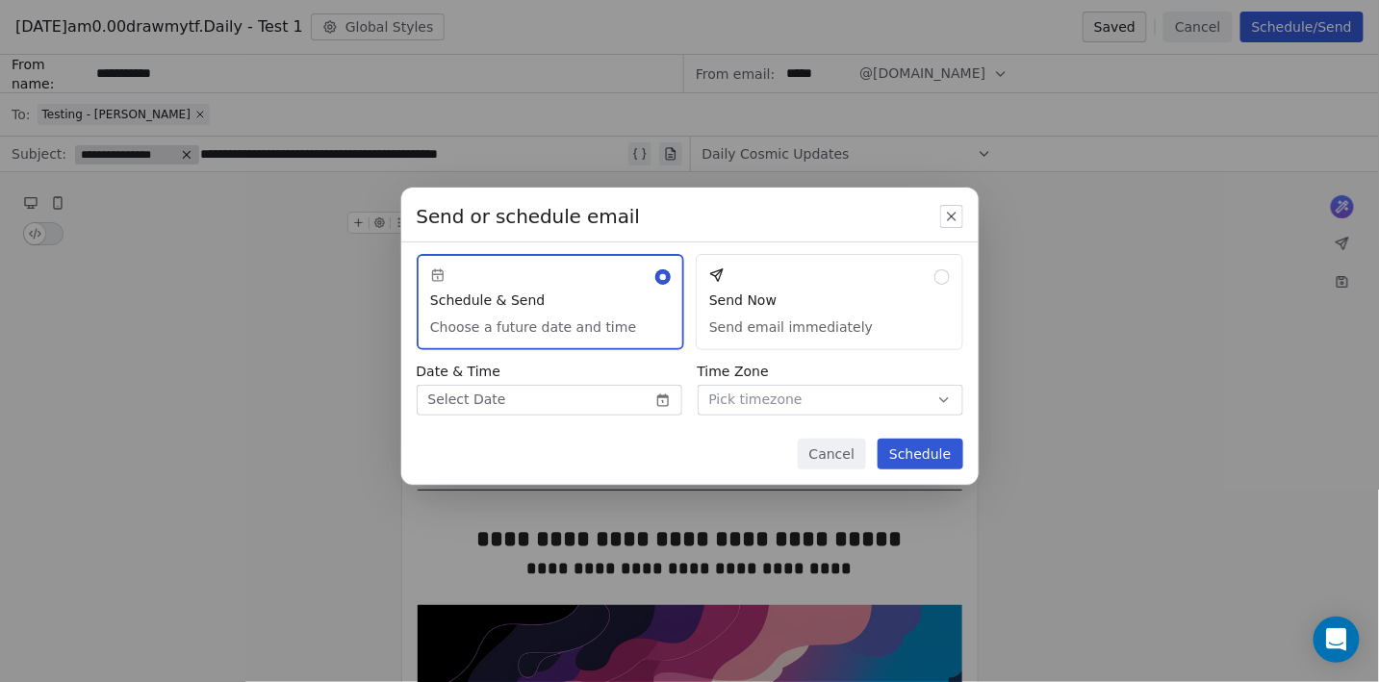
click at [934, 309] on button "Send Now Send email immediately" at bounding box center [829, 302] width 267 height 96
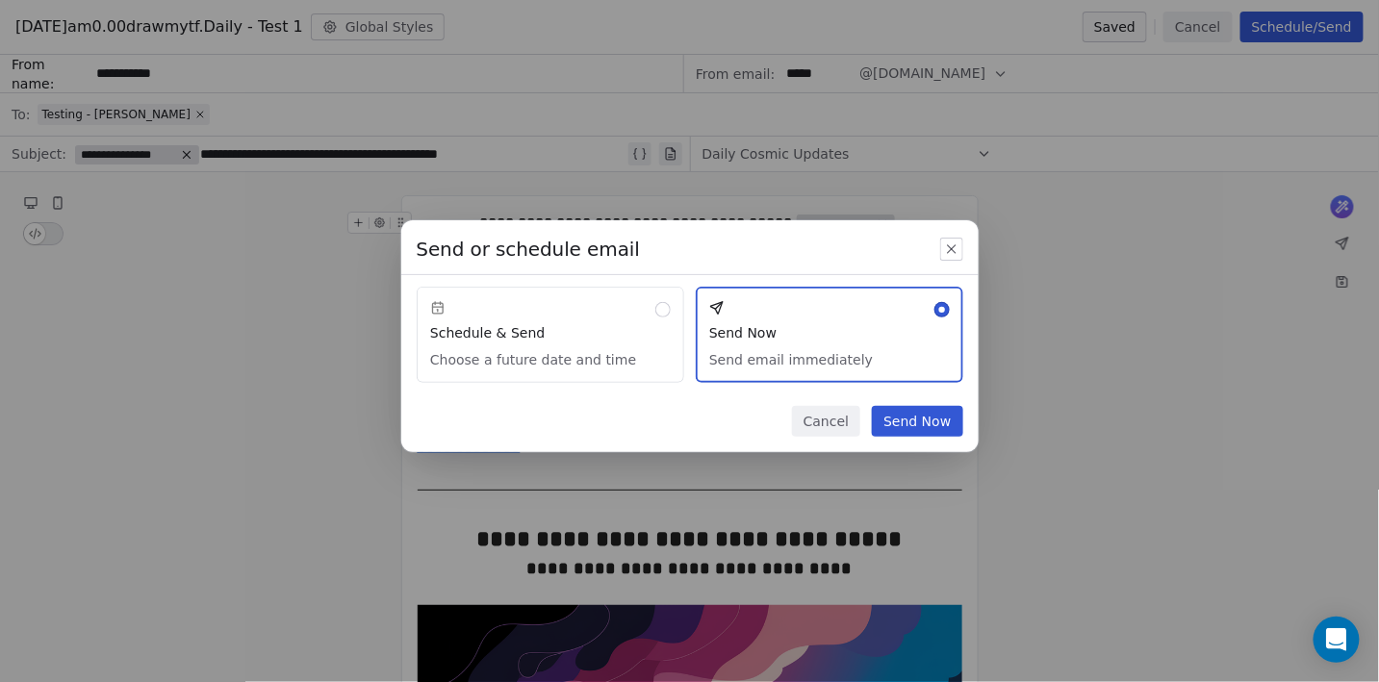
click at [931, 428] on button "Send Now" at bounding box center [917, 421] width 90 height 31
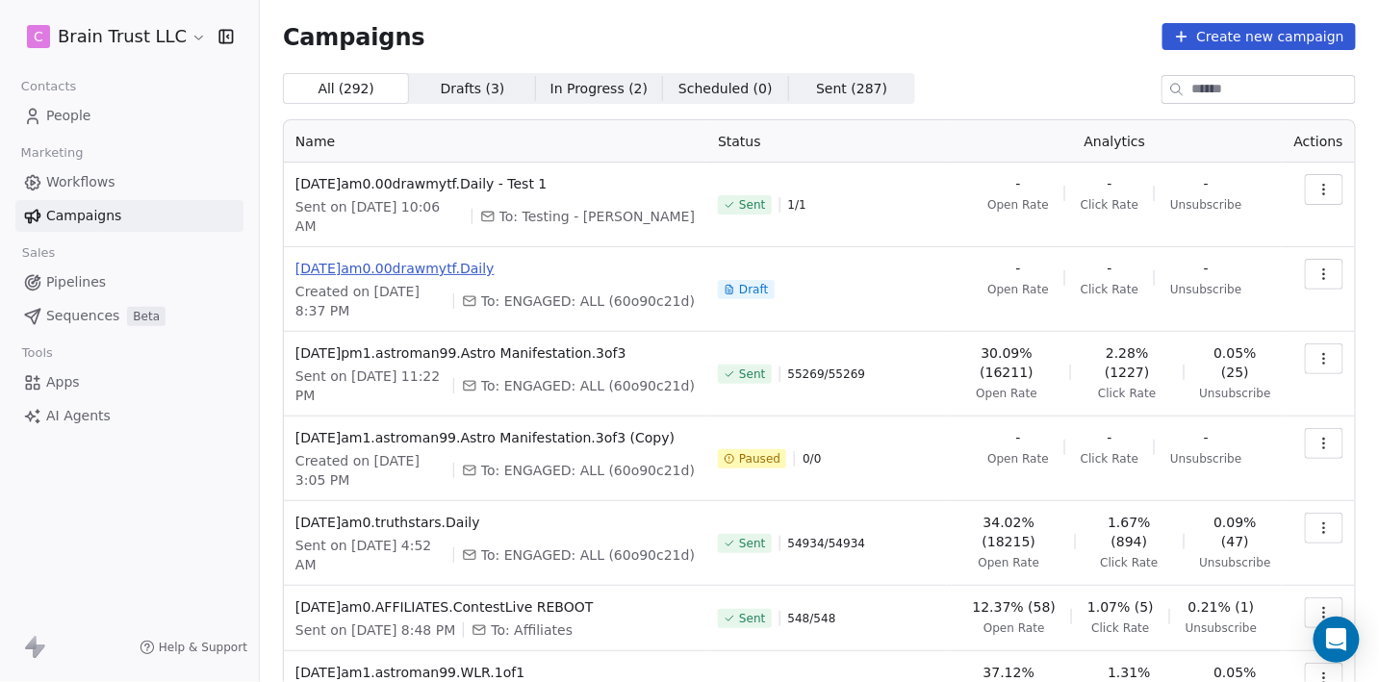
click at [426, 259] on span "[DATE]am0.00drawmytf.Daily" at bounding box center [494, 268] width 399 height 19
